Goal: Task Accomplishment & Management: Manage account settings

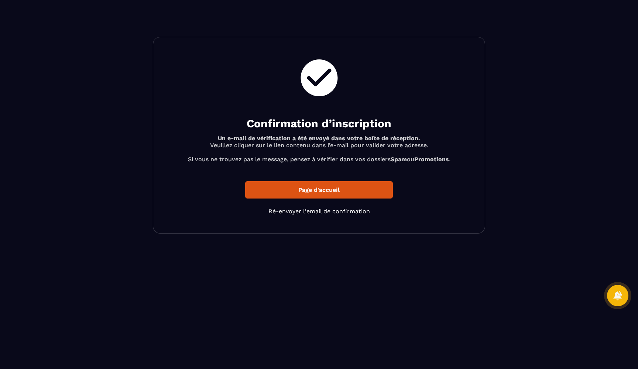
click at [305, 191] on p "Page d'accueil" at bounding box center [319, 189] width 148 height 17
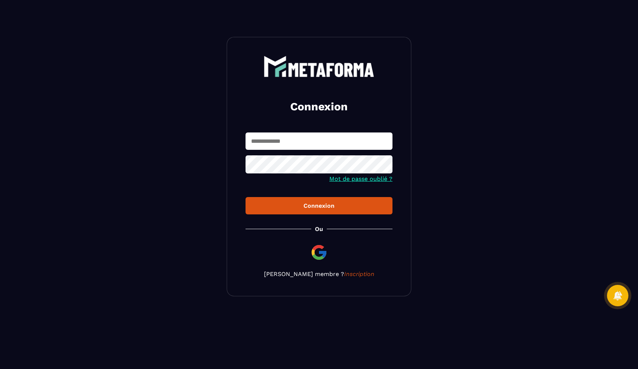
click at [190, 181] on section "Connexion Mot de passe oublié ? Connexion Ou Devenir membre ? Inscription" at bounding box center [319, 166] width 638 height 333
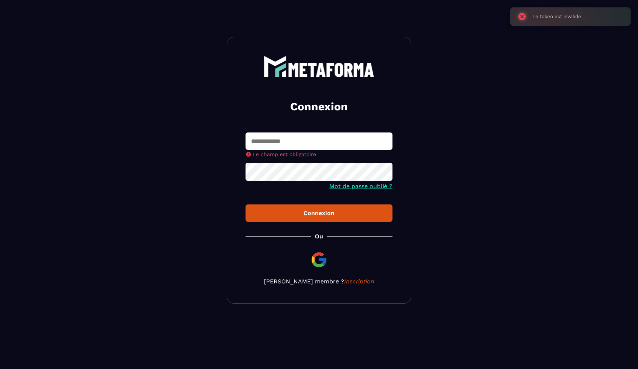
click at [275, 110] on h2 "Connexion" at bounding box center [318, 106] width 129 height 15
click at [326, 74] on img at bounding box center [319, 66] width 111 height 21
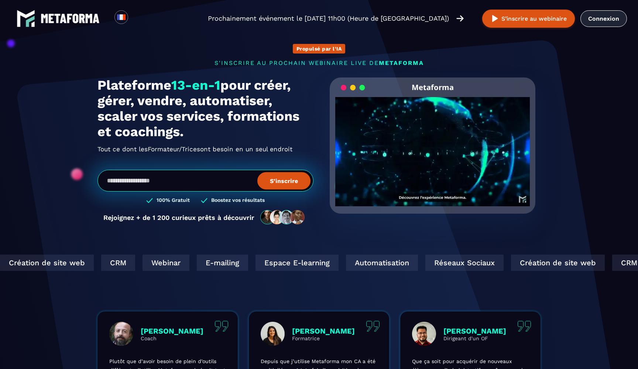
click at [595, 18] on link "Connexion" at bounding box center [603, 18] width 47 height 17
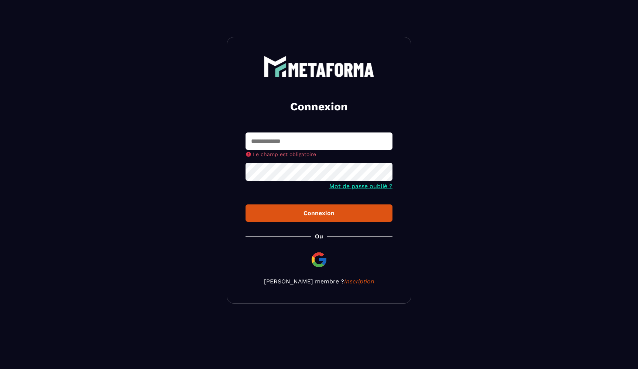
type input "**********"
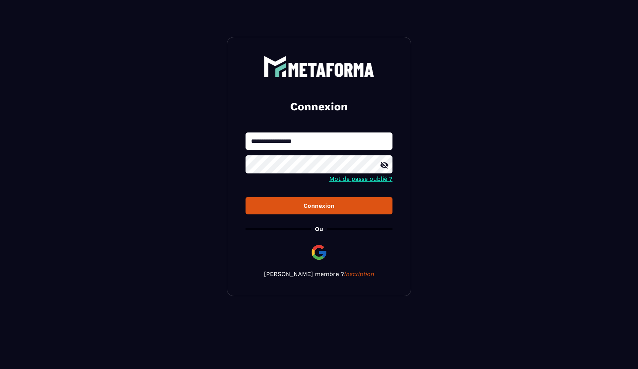
click at [383, 166] on icon at bounding box center [384, 165] width 9 height 9
click at [340, 206] on div "Connexion" at bounding box center [318, 205] width 135 height 7
